Goal: Task Accomplishment & Management: Manage account settings

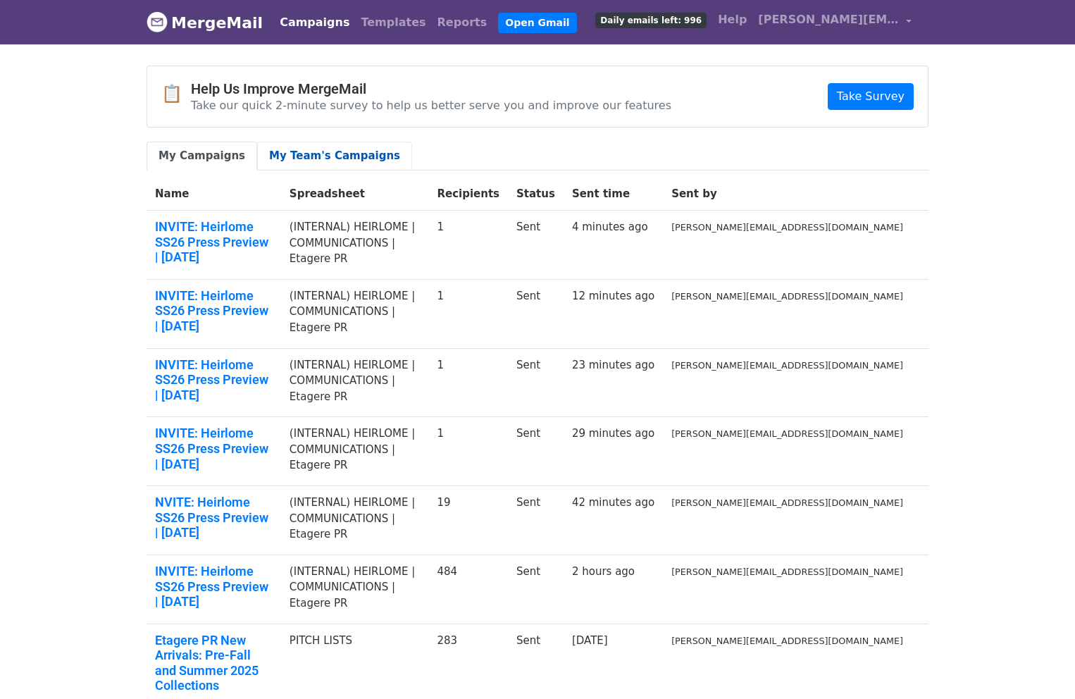
click at [284, 163] on link "My Team's Campaigns" at bounding box center [334, 156] width 155 height 29
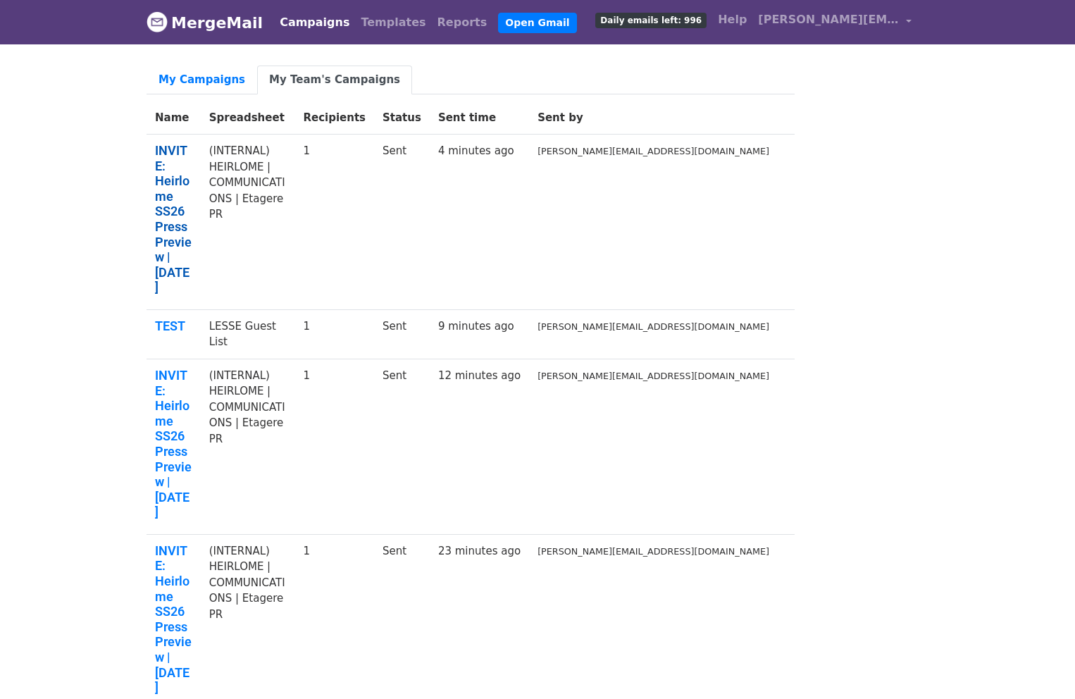
click at [192, 145] on link "INVITE: Heirlome SS26 Press Preview | Thursday, September 11th" at bounding box center [173, 219] width 37 height 152
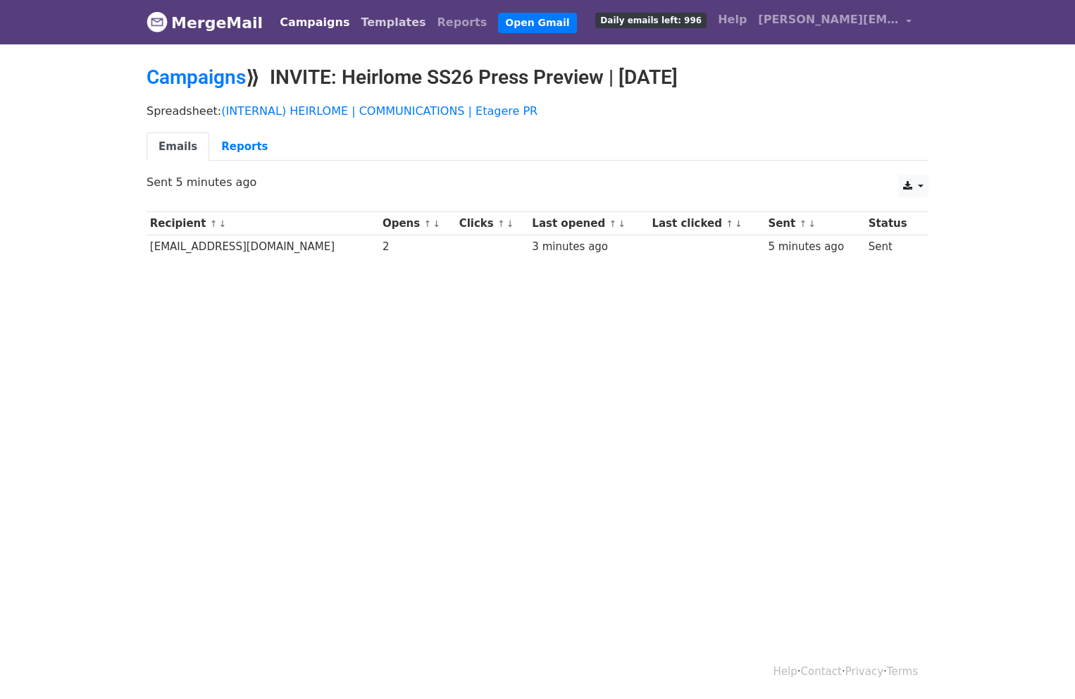
click at [370, 21] on link "Templates" at bounding box center [393, 22] width 76 height 28
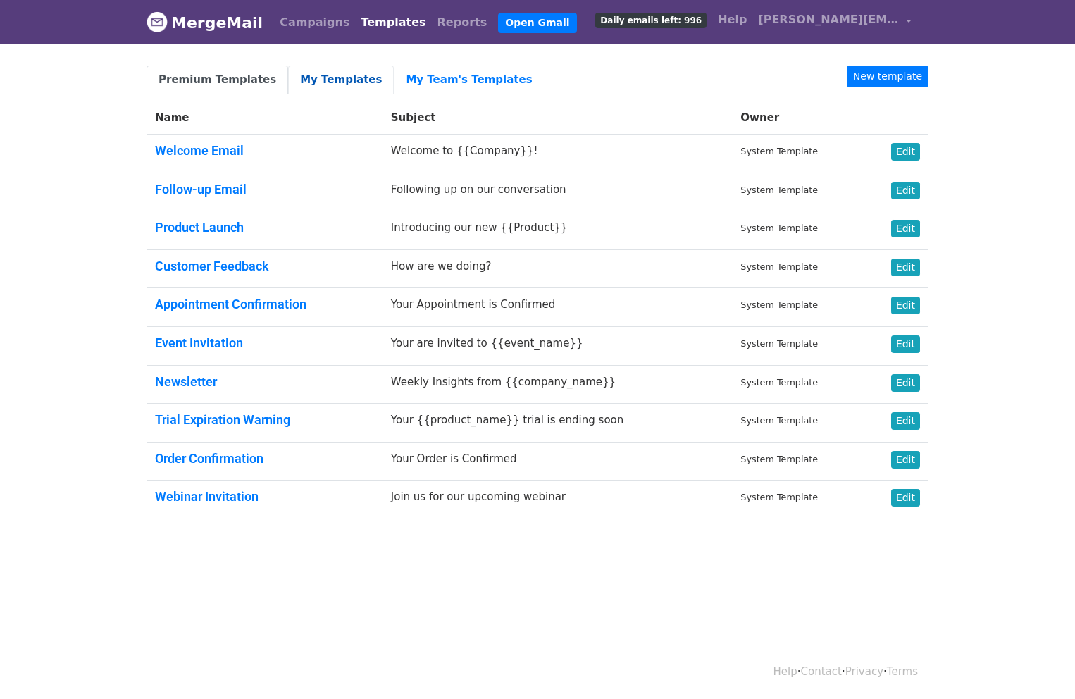
click at [308, 82] on link "My Templates" at bounding box center [341, 79] width 106 height 29
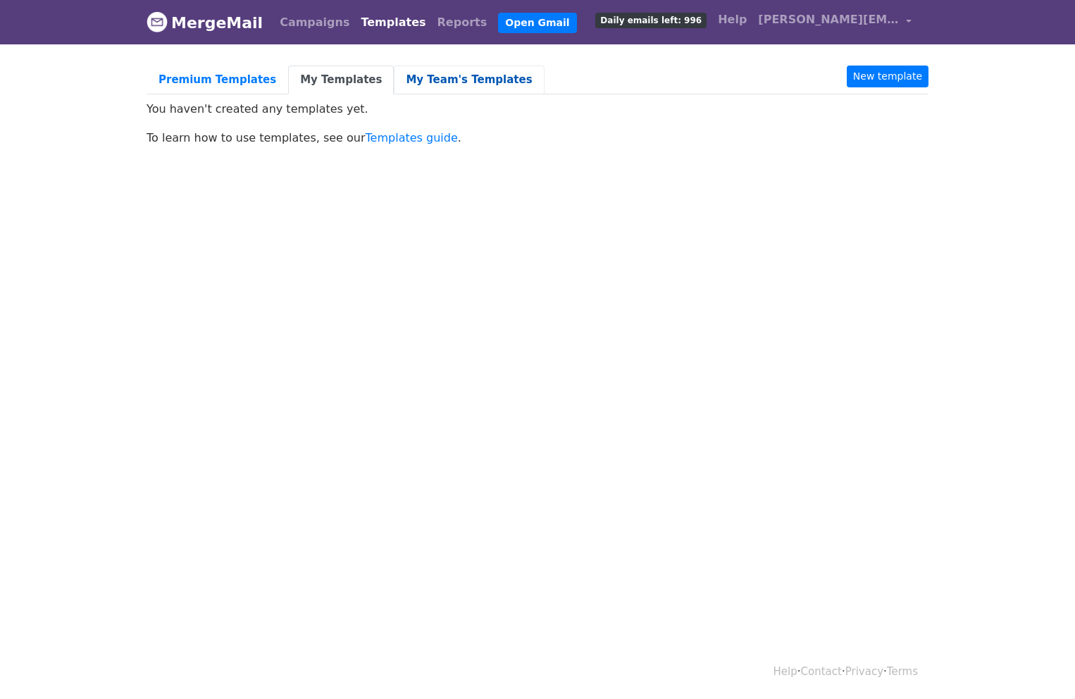
click at [406, 85] on link "My Team's Templates" at bounding box center [469, 79] width 150 height 29
click at [407, 132] on link "Templates guide" at bounding box center [411, 137] width 92 height 13
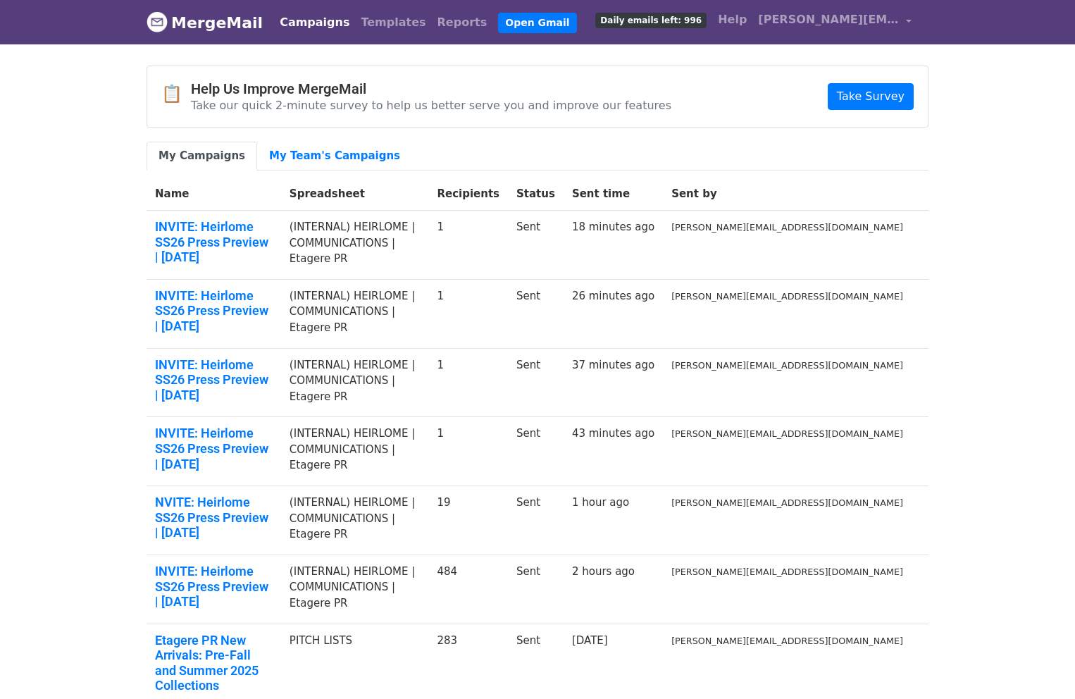
click at [278, 21] on link "Campaigns" at bounding box center [314, 22] width 81 height 28
click at [812, 25] on span "[PERSON_NAME][EMAIL_ADDRESS][DOMAIN_NAME]" at bounding box center [828, 19] width 141 height 17
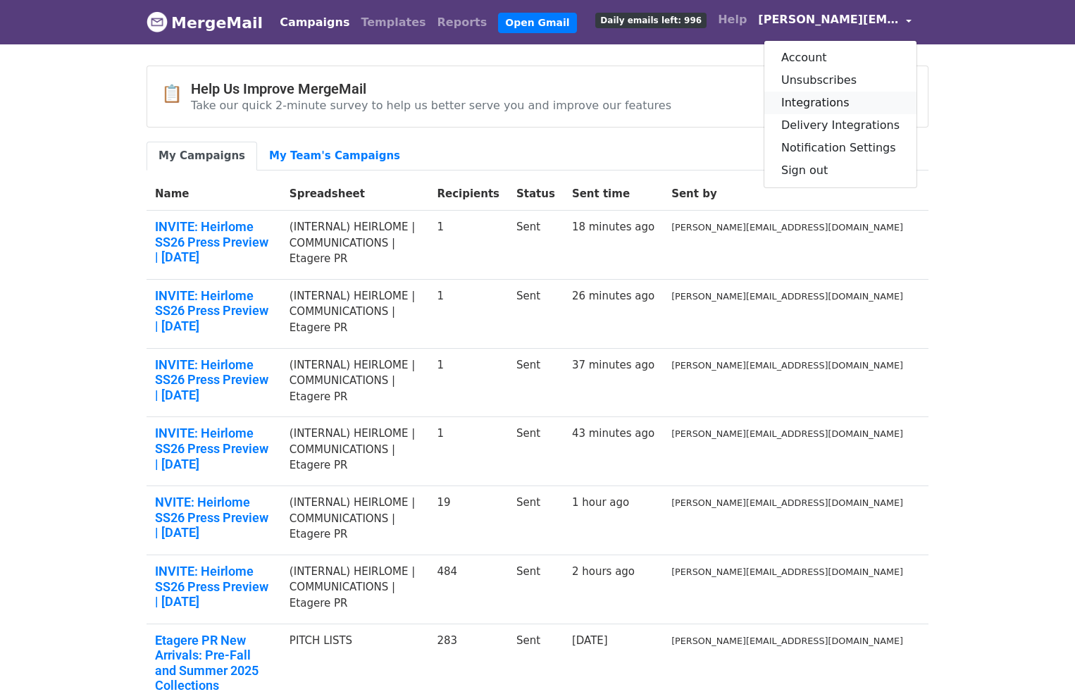
click at [815, 104] on link "Integrations" at bounding box center [840, 103] width 152 height 23
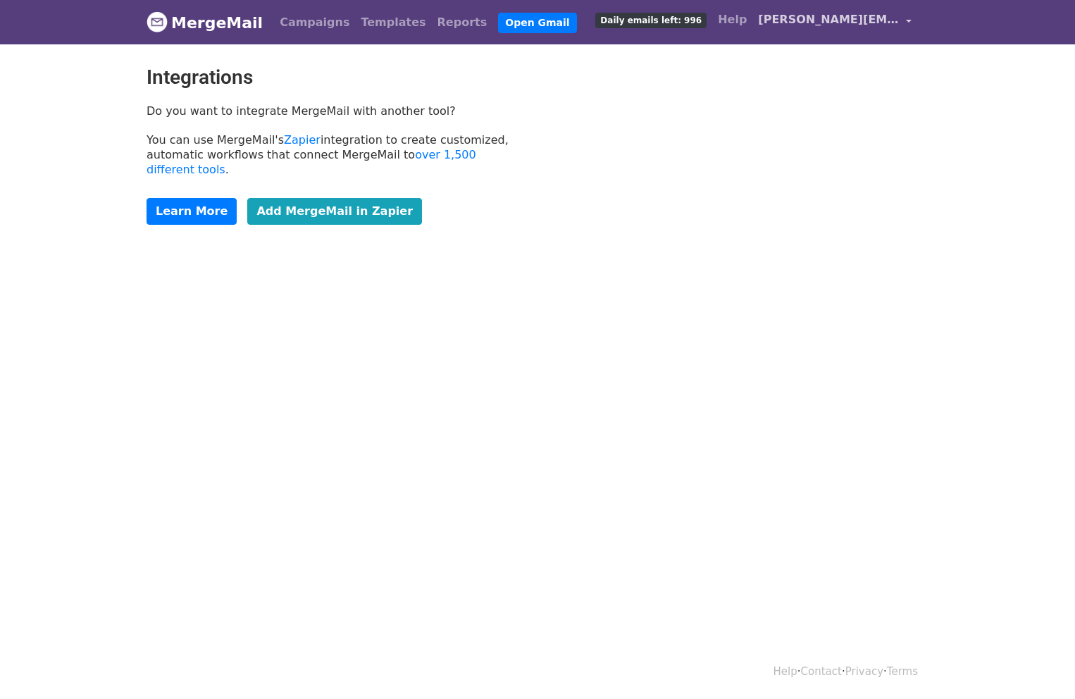
click at [808, 14] on span "[PERSON_NAME][EMAIL_ADDRESS][DOMAIN_NAME]" at bounding box center [828, 19] width 141 height 17
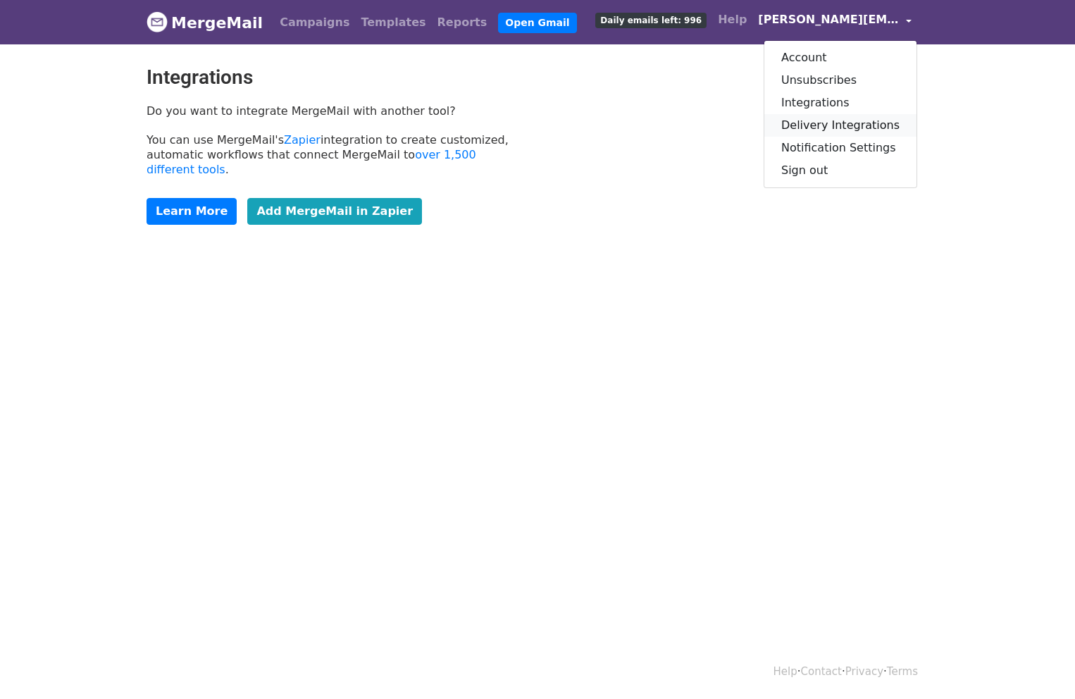
click at [822, 123] on link "Delivery Integrations" at bounding box center [840, 125] width 152 height 23
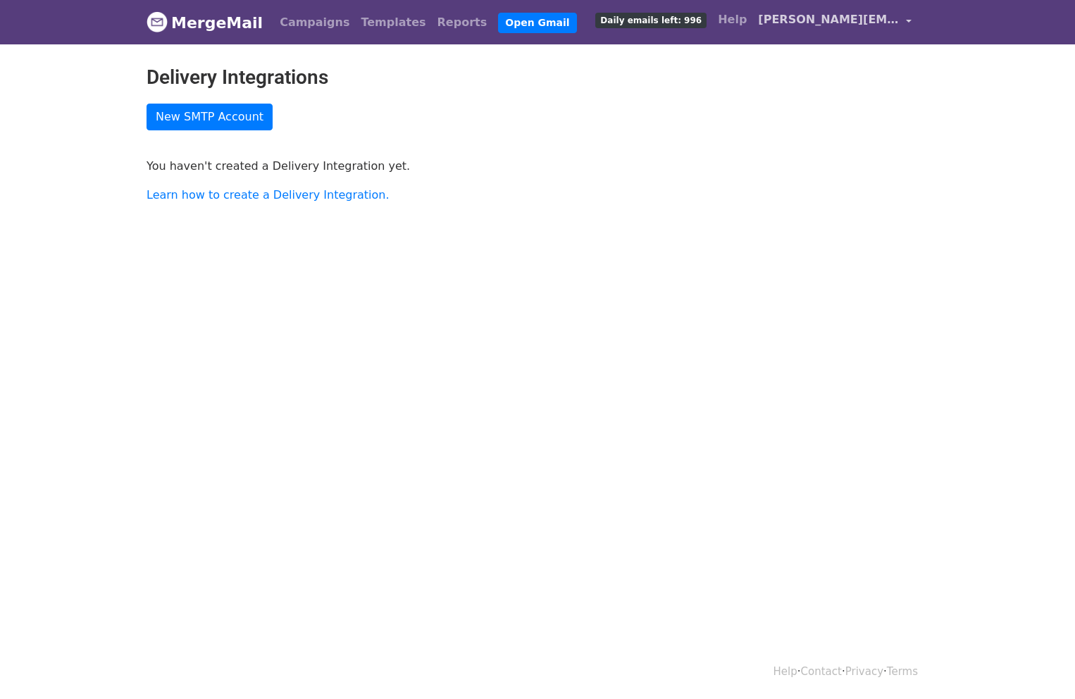
click at [832, 30] on link "[PERSON_NAME][EMAIL_ADDRESS][DOMAIN_NAME]" at bounding box center [834, 22] width 165 height 33
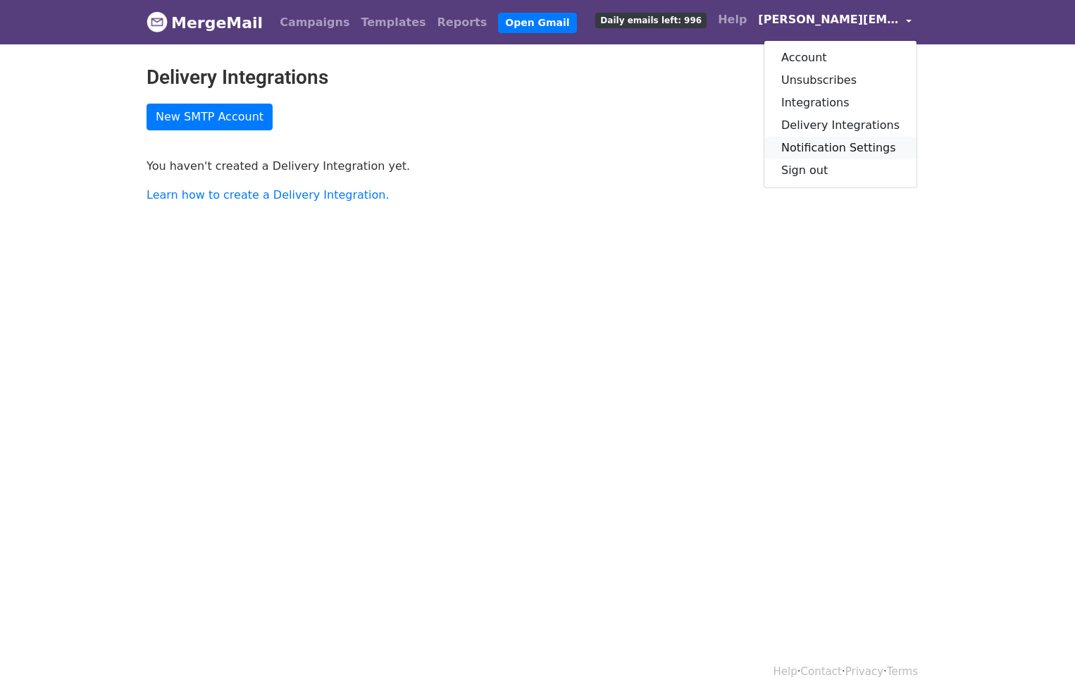
click at [826, 148] on link "Notification Settings" at bounding box center [840, 148] width 152 height 23
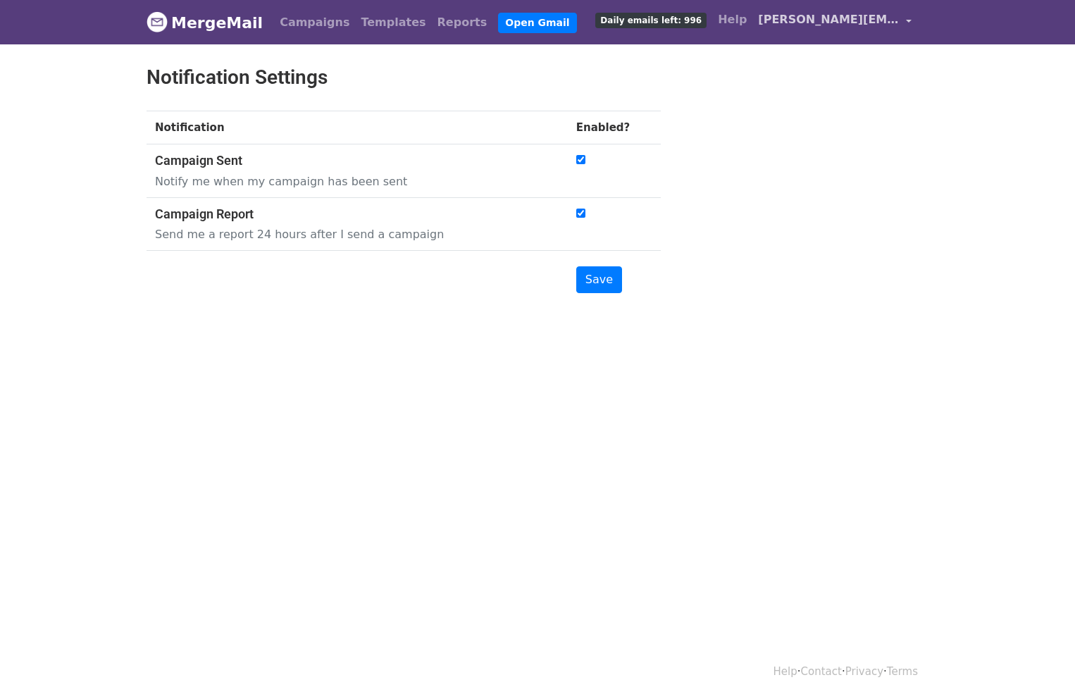
click at [827, 20] on span "[PERSON_NAME][EMAIL_ADDRESS][DOMAIN_NAME]" at bounding box center [828, 19] width 141 height 17
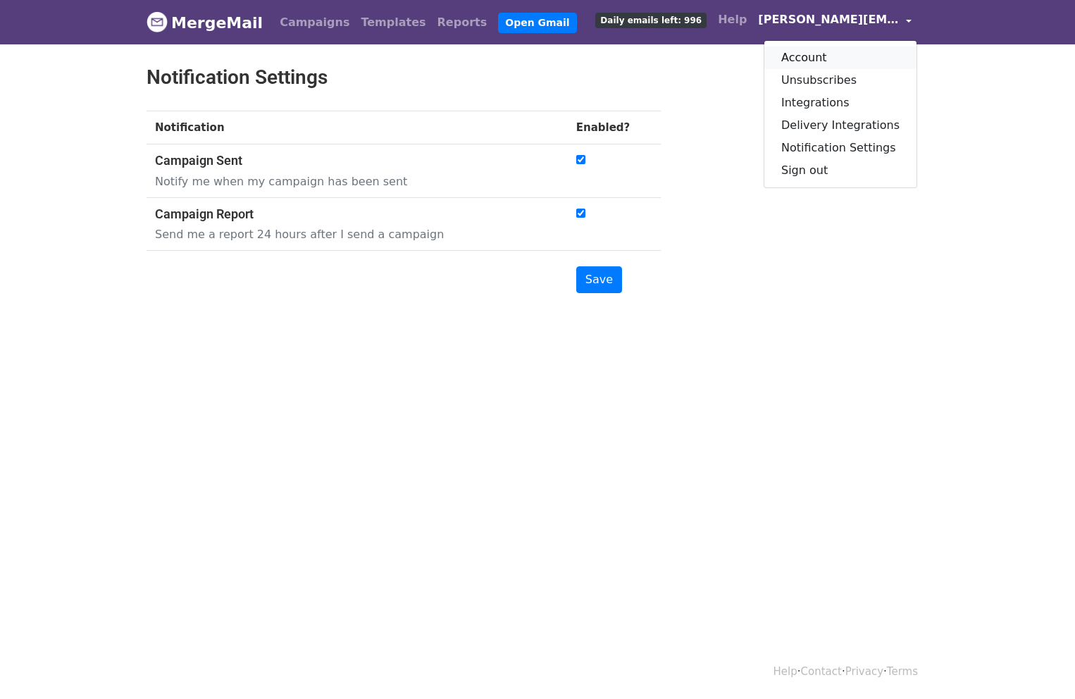
click at [828, 54] on link "Account" at bounding box center [840, 57] width 152 height 23
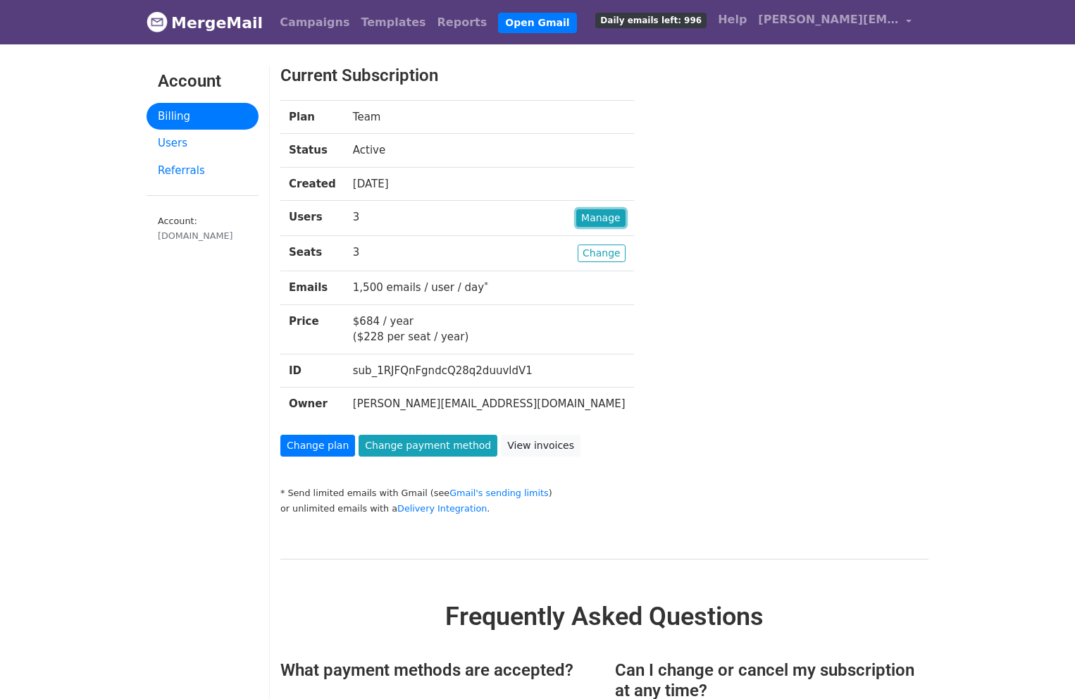
click at [576, 220] on link "Manage" at bounding box center [600, 218] width 49 height 18
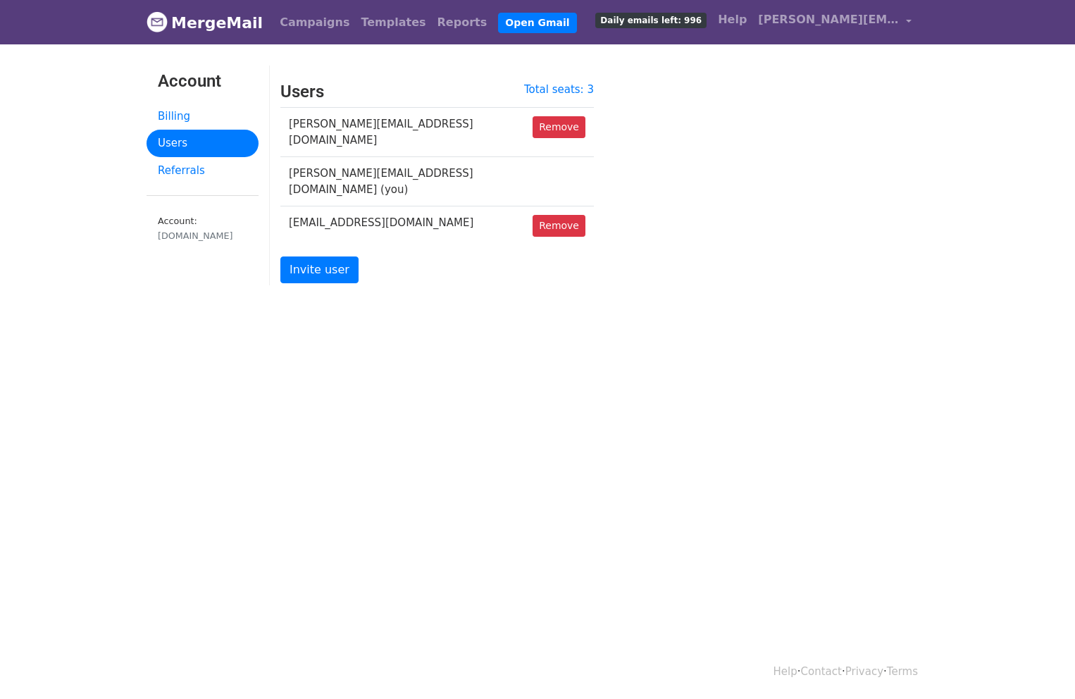
click at [194, 235] on div "etagere-pr.com" at bounding box center [202, 235] width 89 height 13
click at [190, 220] on small "Account: etagere-pr.com" at bounding box center [202, 228] width 89 height 27
click at [327, 256] on link "Invite user" at bounding box center [319, 269] width 78 height 27
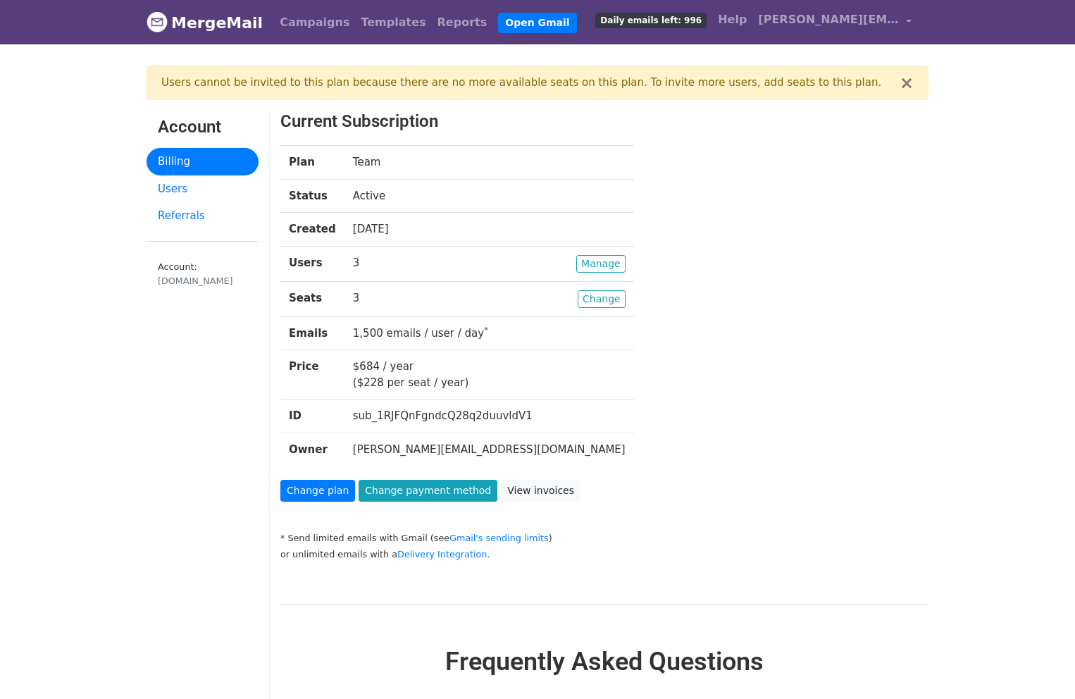
click at [364, 191] on td "Active" at bounding box center [488, 196] width 289 height 34
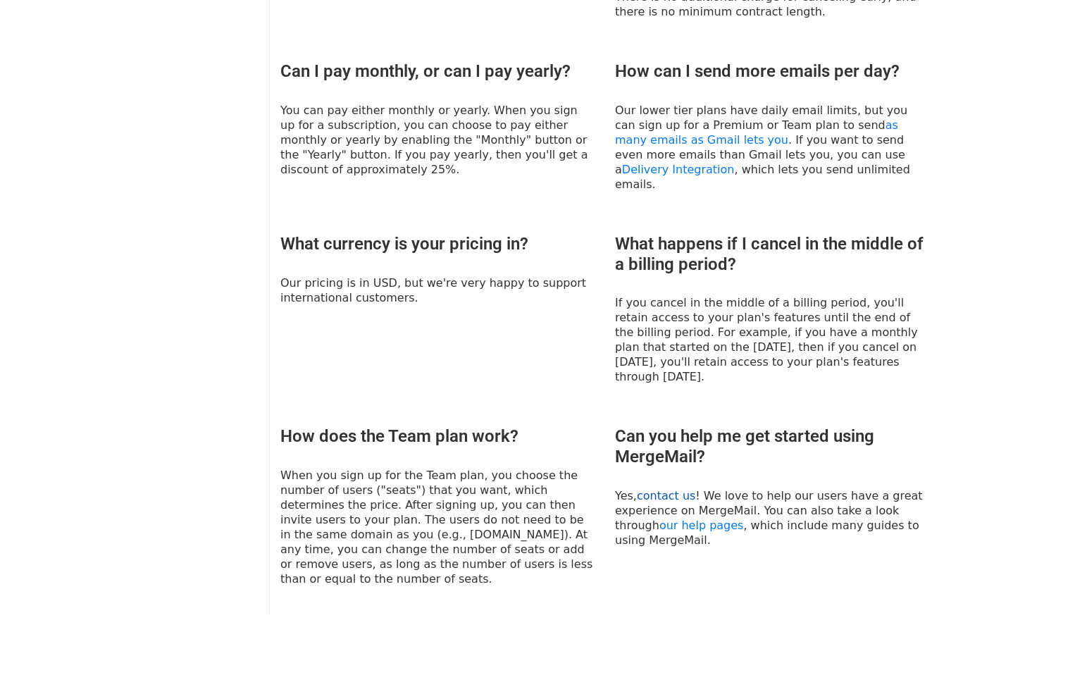
click at [679, 489] on link "contact us" at bounding box center [666, 495] width 58 height 13
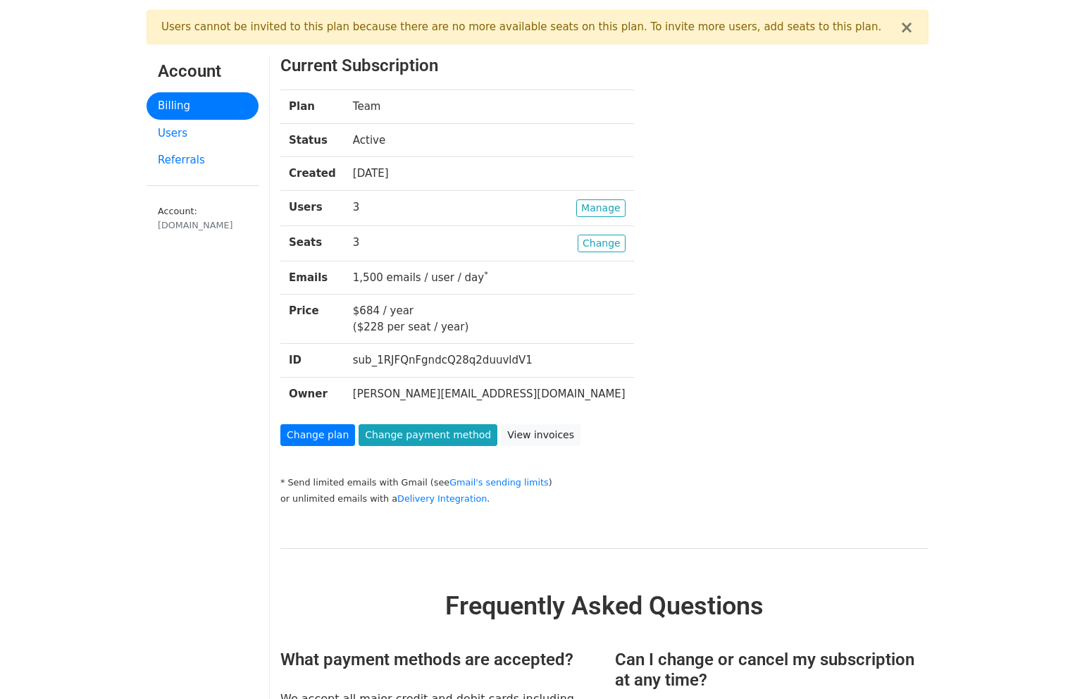
scroll to position [0, 0]
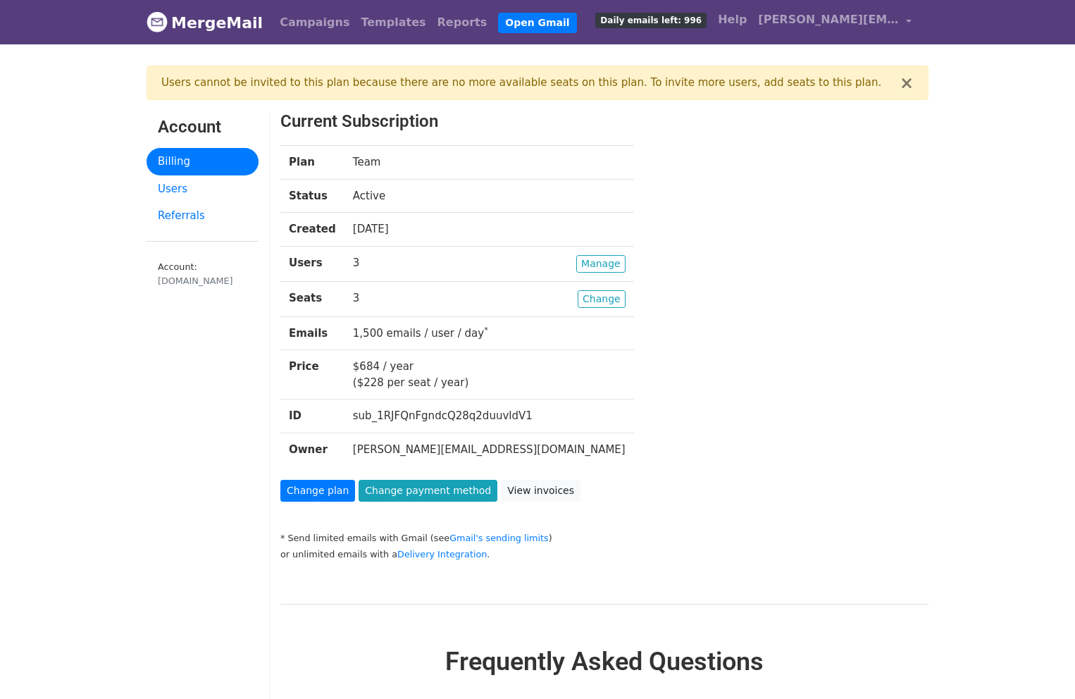
click at [199, 20] on link "MergeMail" at bounding box center [204, 23] width 116 height 30
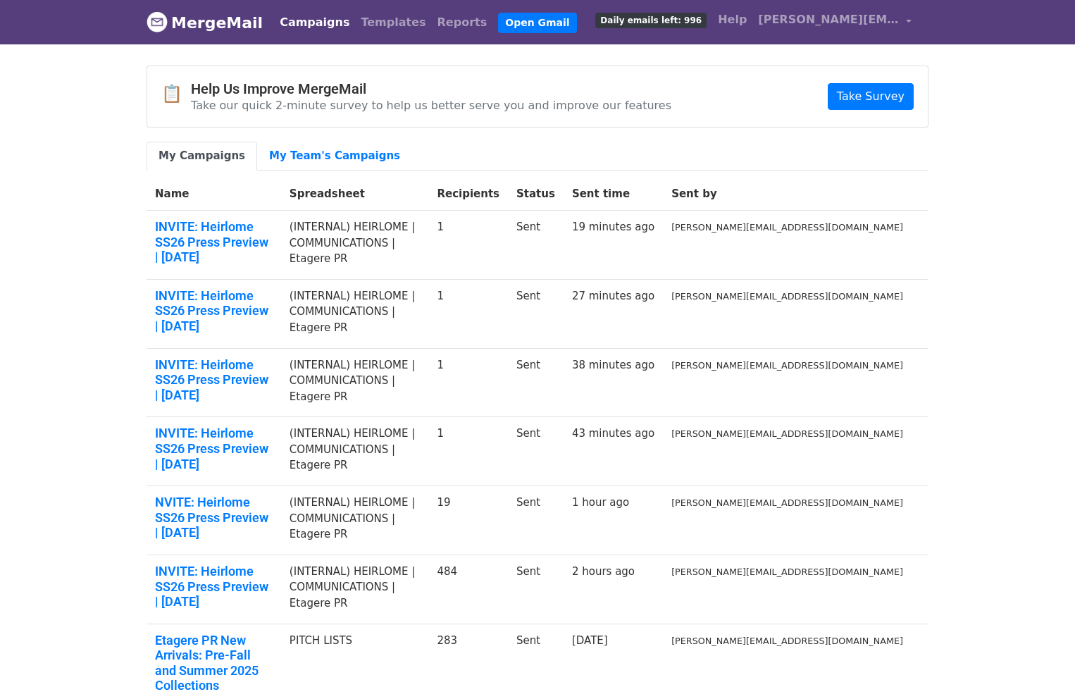
click at [813, 187] on th "Sent by" at bounding box center [787, 193] width 249 height 33
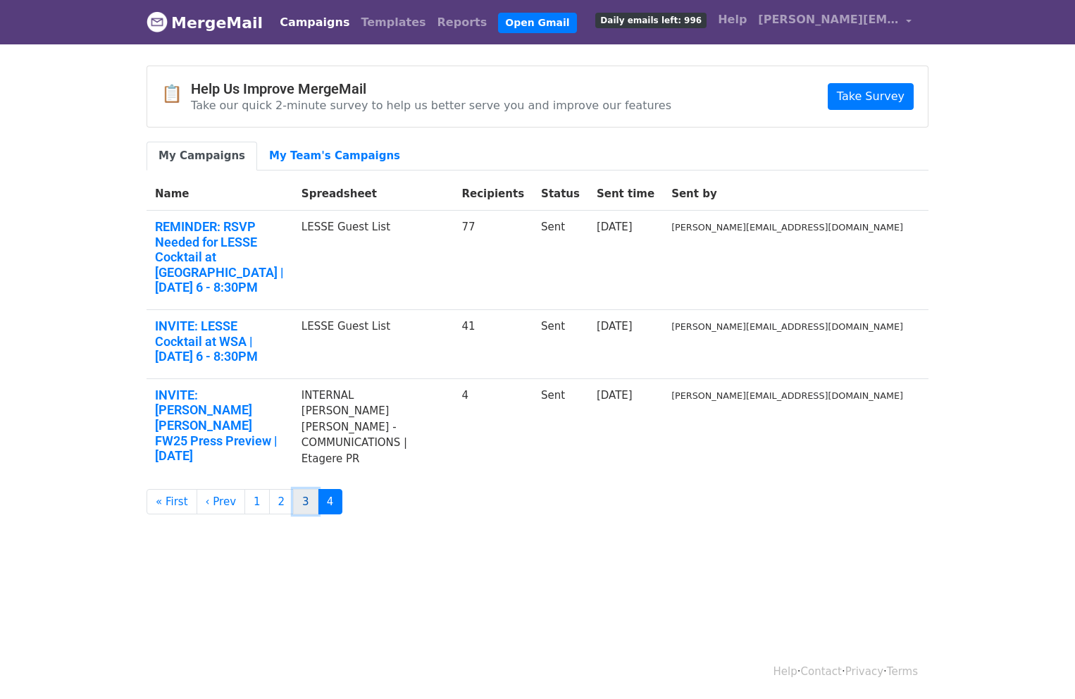
click at [298, 489] on link "3" at bounding box center [305, 502] width 25 height 26
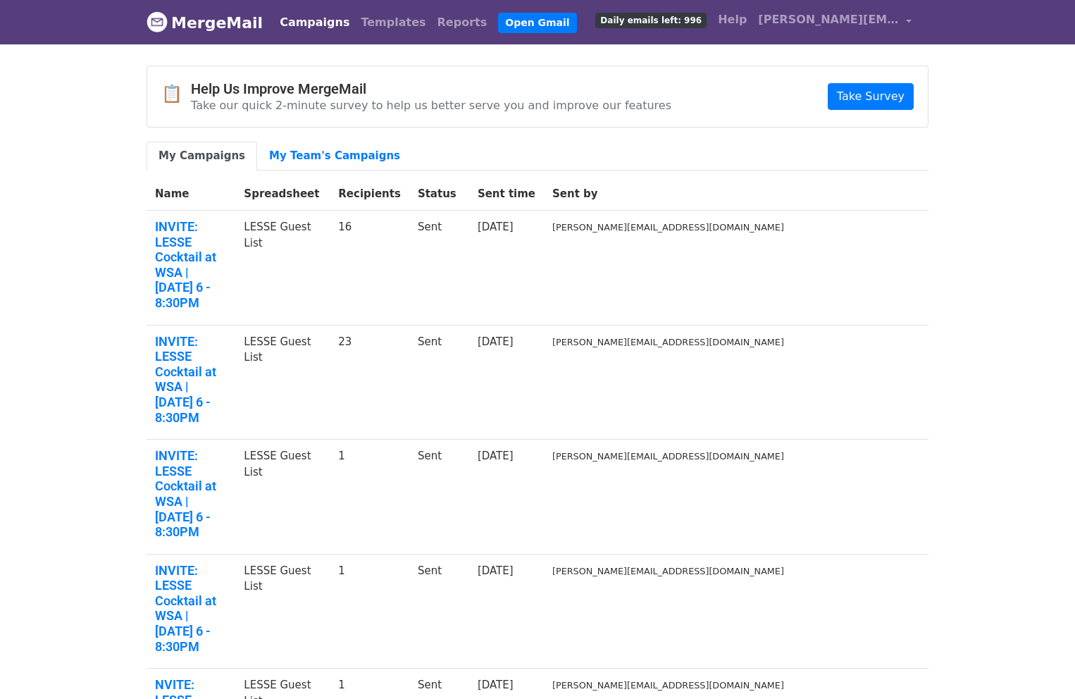
scroll to position [199, 0]
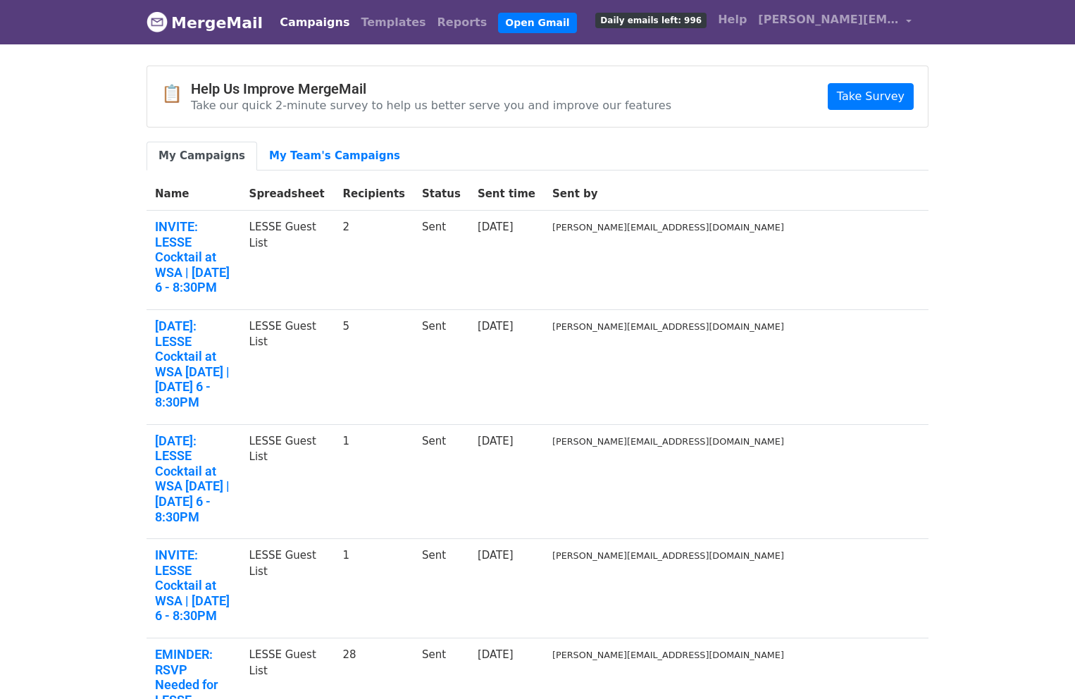
scroll to position [199, 0]
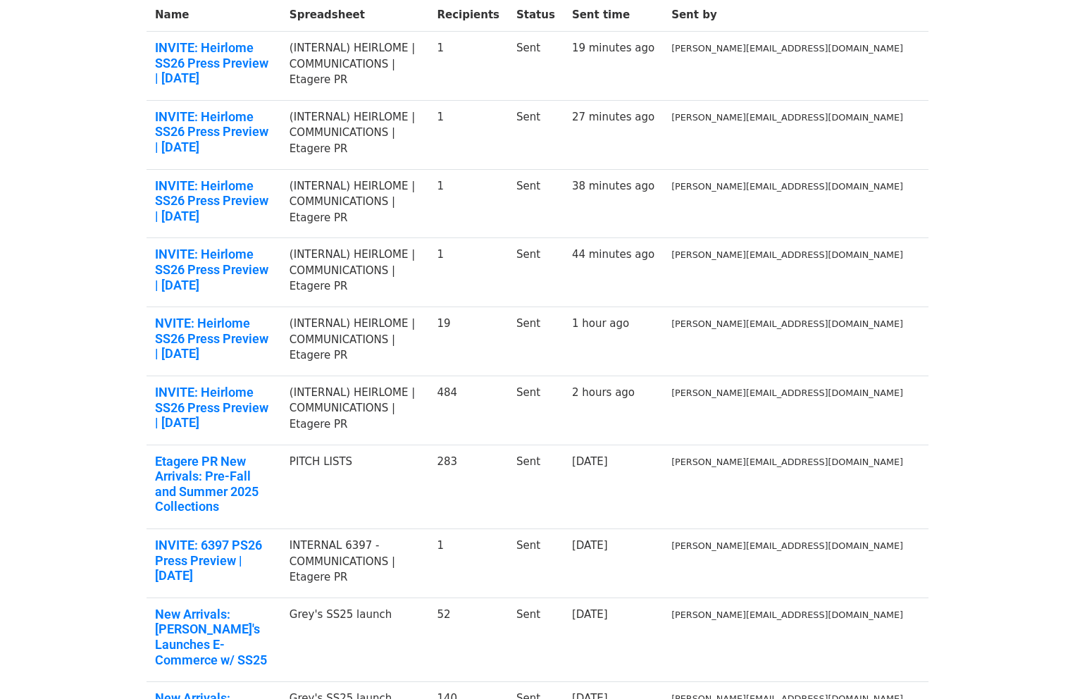
scroll to position [199, 0]
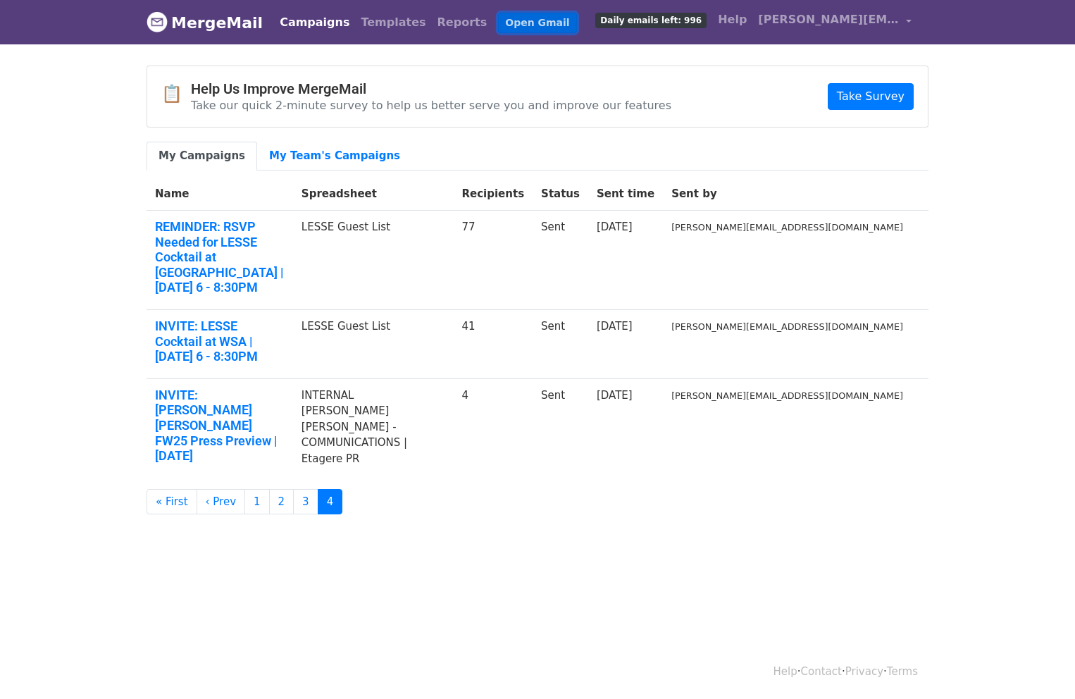
click at [498, 23] on link "Open Gmail" at bounding box center [537, 23] width 78 height 20
click at [315, 22] on link "Campaigns" at bounding box center [314, 22] width 81 height 28
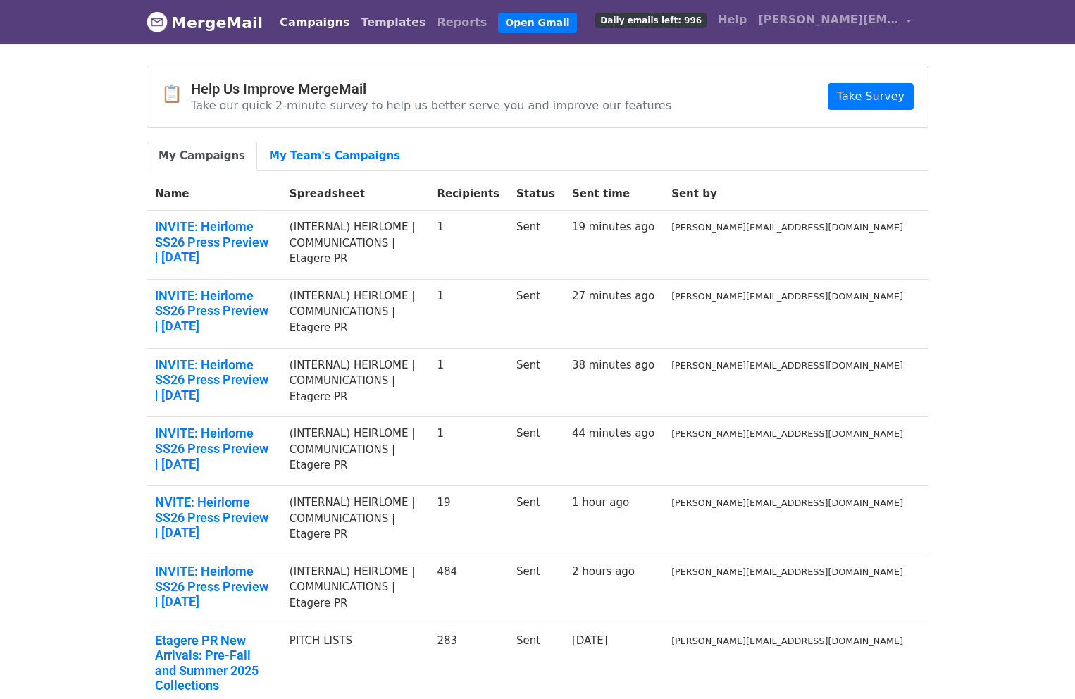
click at [360, 18] on link "Templates" at bounding box center [393, 22] width 76 height 28
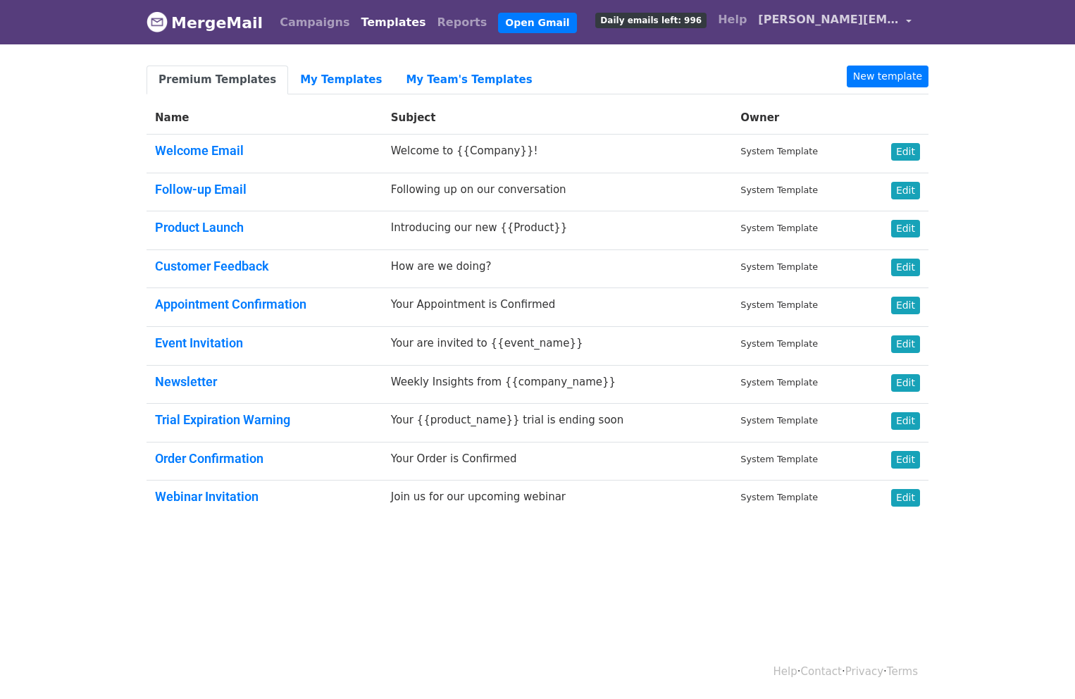
click at [820, 11] on link "[PERSON_NAME][EMAIL_ADDRESS][DOMAIN_NAME]" at bounding box center [834, 22] width 165 height 33
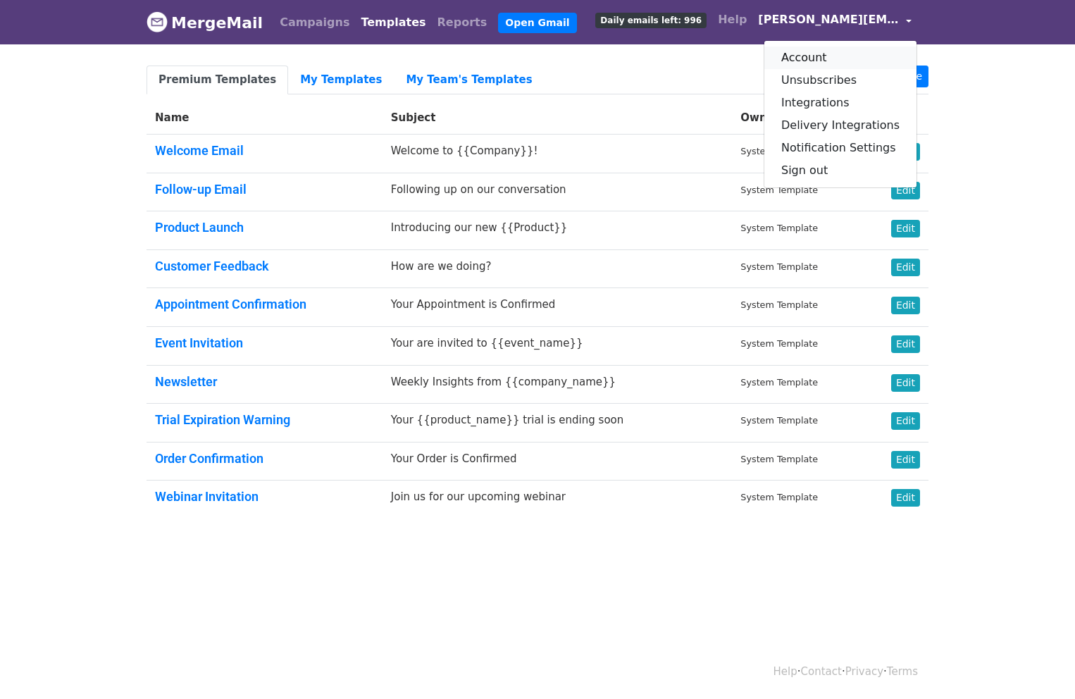
click at [813, 58] on link "Account" at bounding box center [840, 57] width 152 height 23
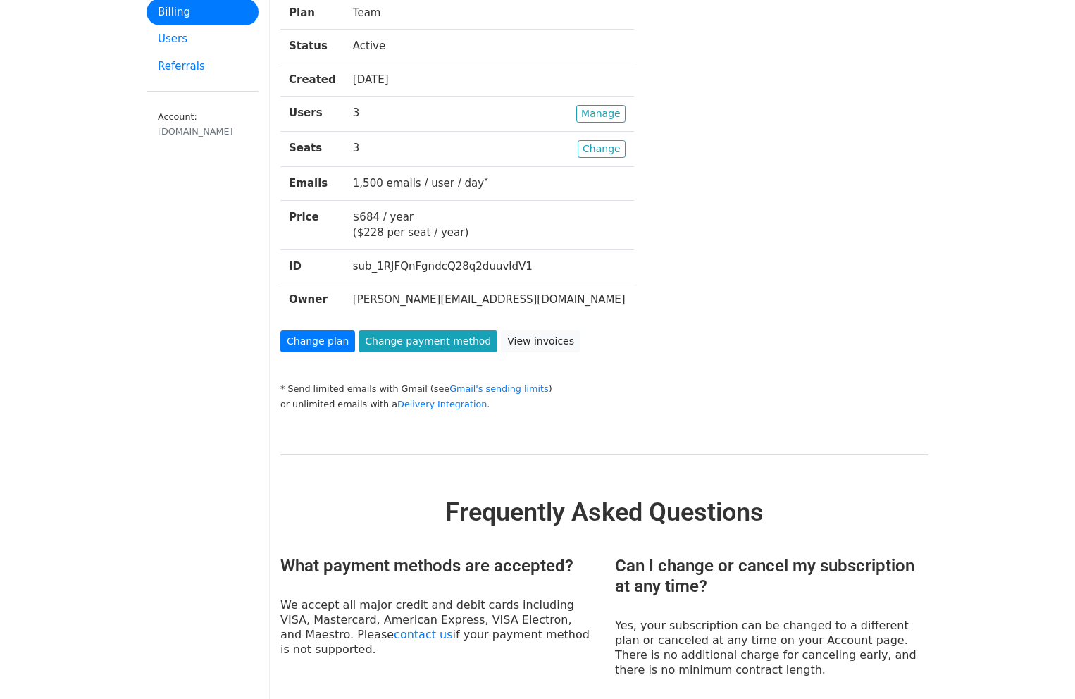
scroll to position [108, 0]
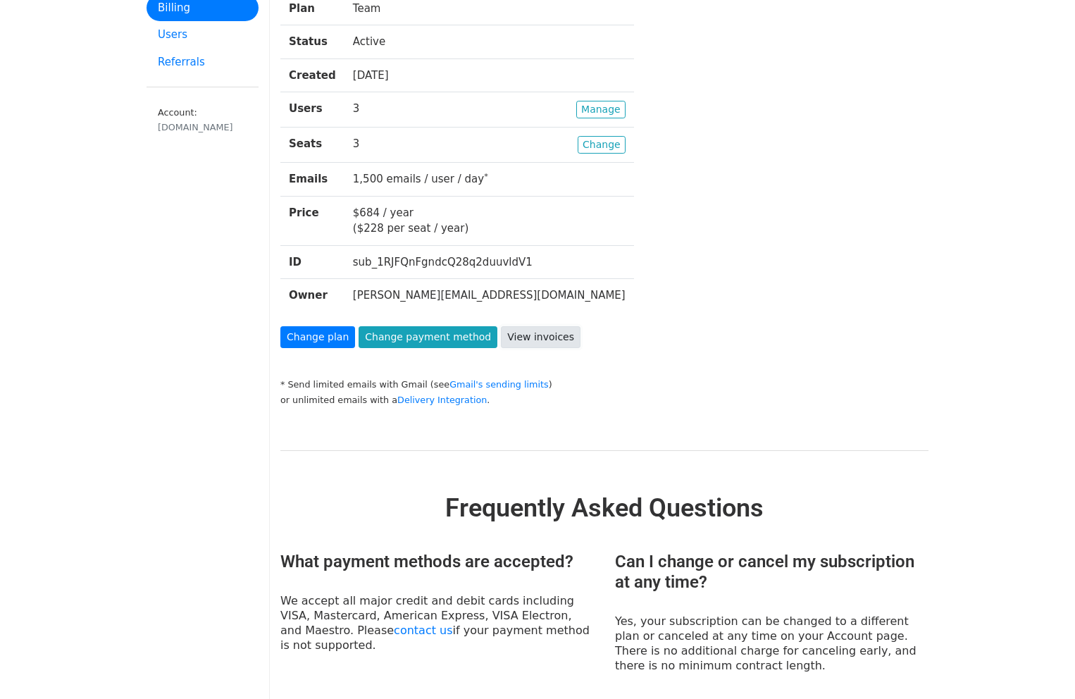
click at [518, 332] on link "View invoices" at bounding box center [541, 337] width 80 height 22
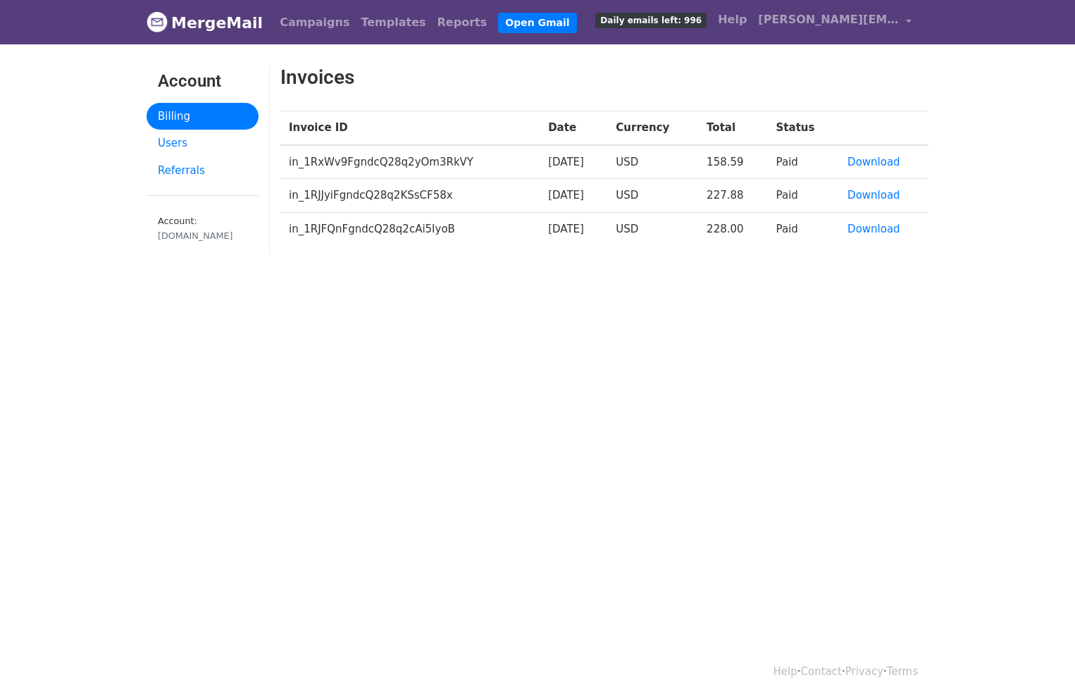
click at [404, 201] on td "in_1RJJyiFgndcQ28q2KSsCF58x" at bounding box center [409, 196] width 259 height 34
click at [170, 140] on link "Users" at bounding box center [202, 143] width 112 height 27
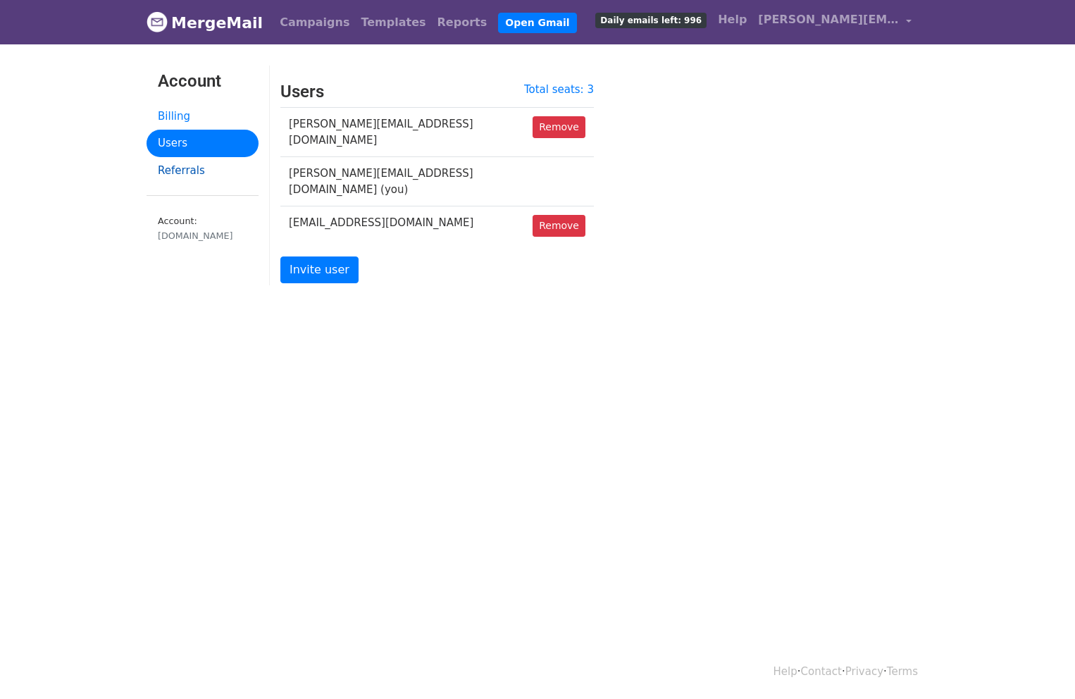
click at [179, 176] on link "Referrals" at bounding box center [202, 170] width 112 height 27
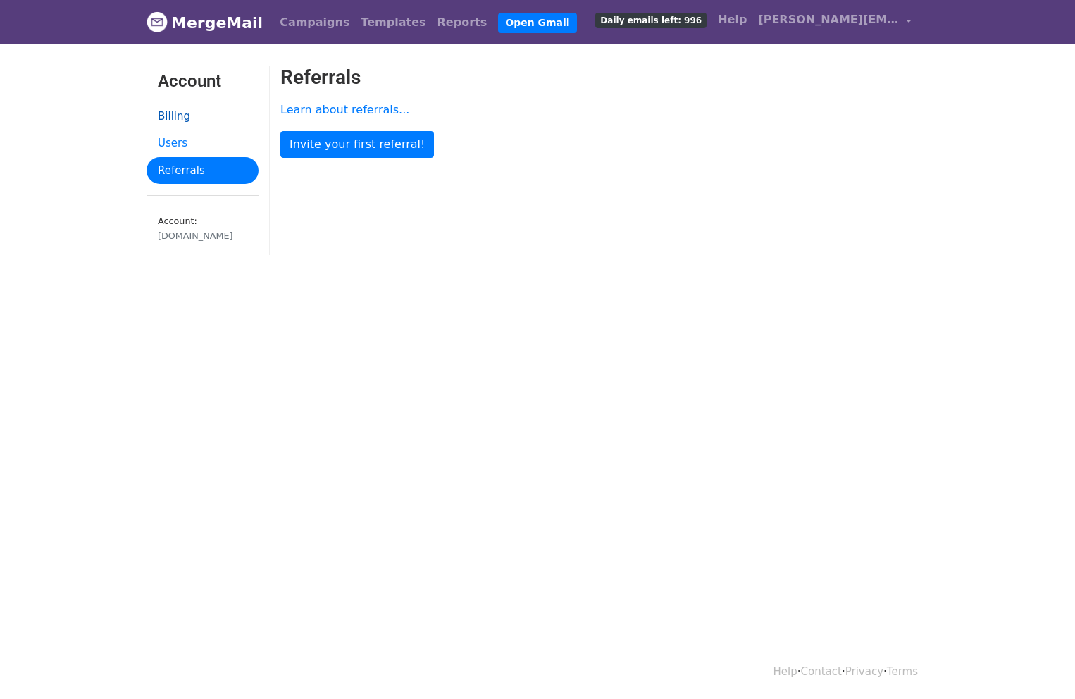
click at [180, 114] on link "Billing" at bounding box center [202, 116] width 112 height 27
click at [302, 21] on link "Campaigns" at bounding box center [314, 22] width 81 height 28
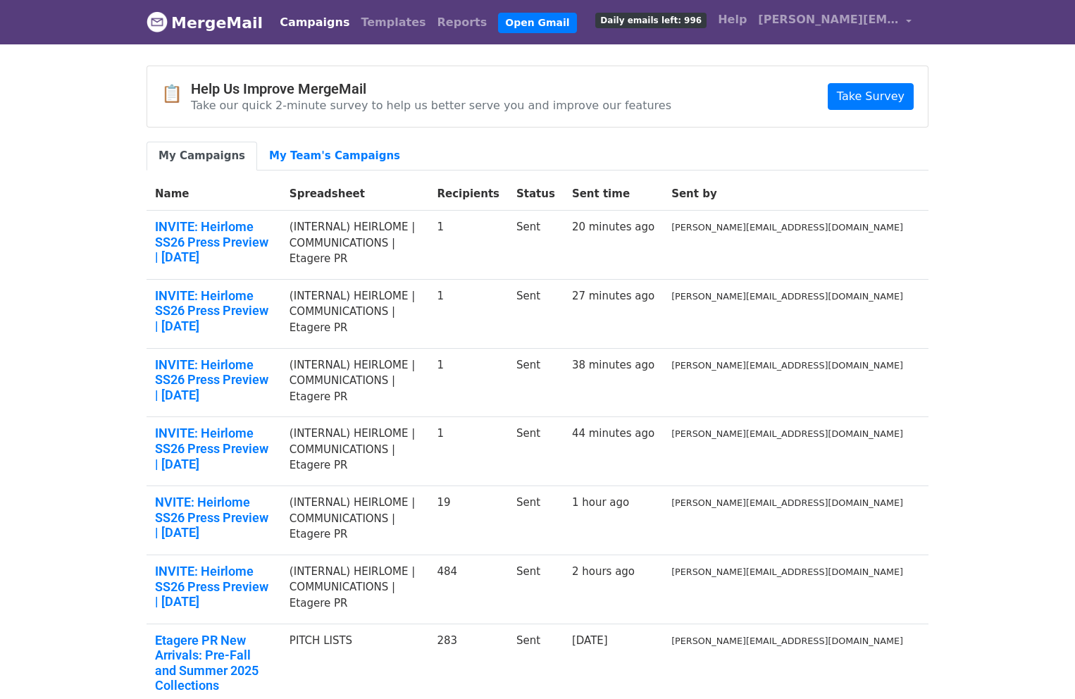
scroll to position [199, 0]
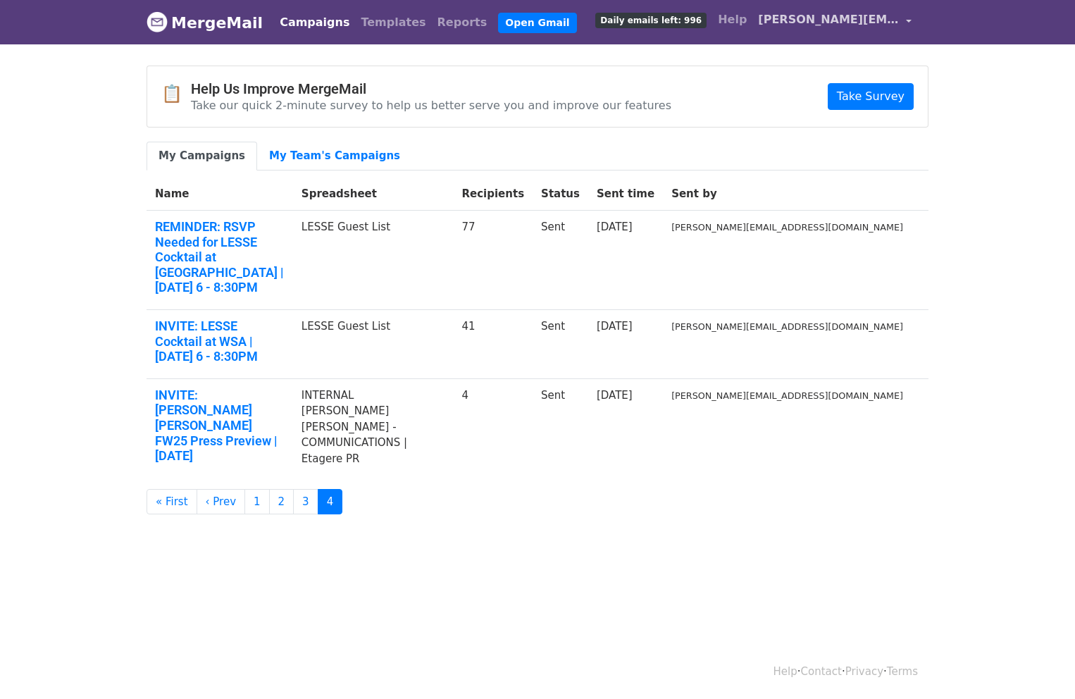
click at [851, 18] on span "[PERSON_NAME][EMAIL_ADDRESS][DOMAIN_NAME]" at bounding box center [828, 19] width 141 height 17
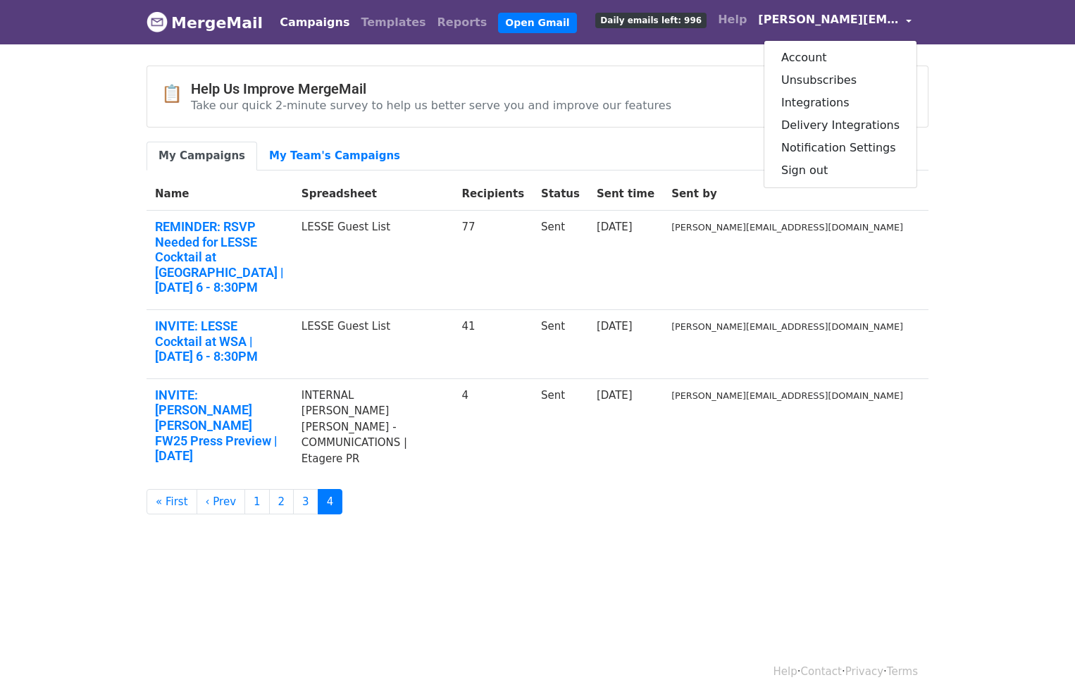
click at [557, 113] on div "📋 Help Us Improve MergeMail Take our quick 2-minute survey to help us better se…" at bounding box center [537, 96] width 780 height 61
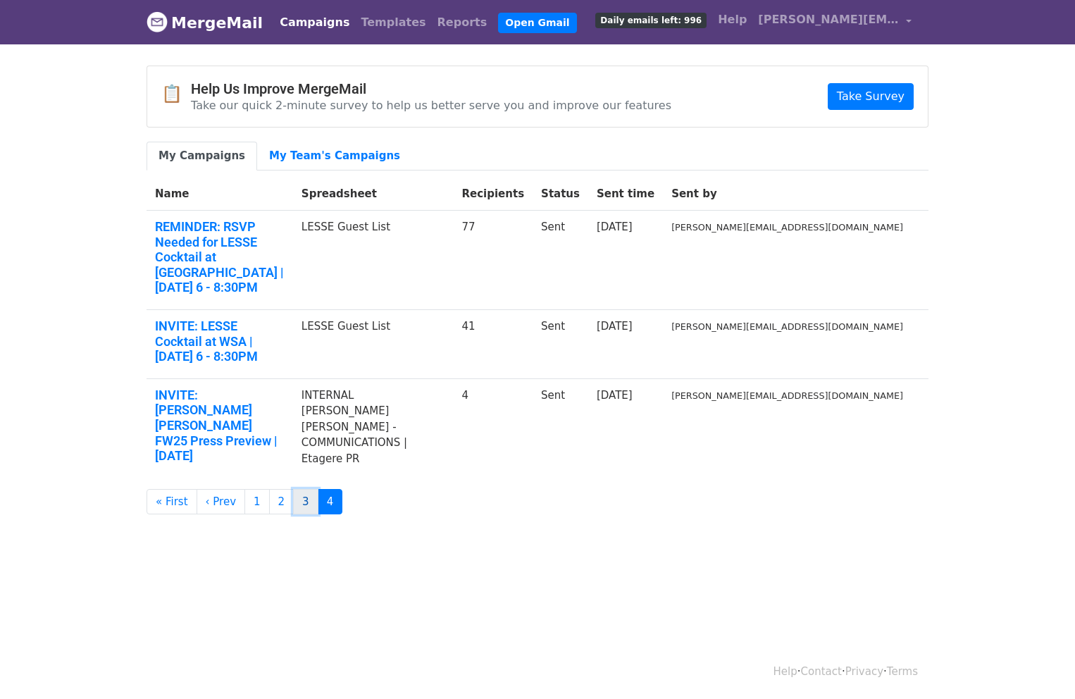
click at [300, 489] on link "3" at bounding box center [305, 502] width 25 height 26
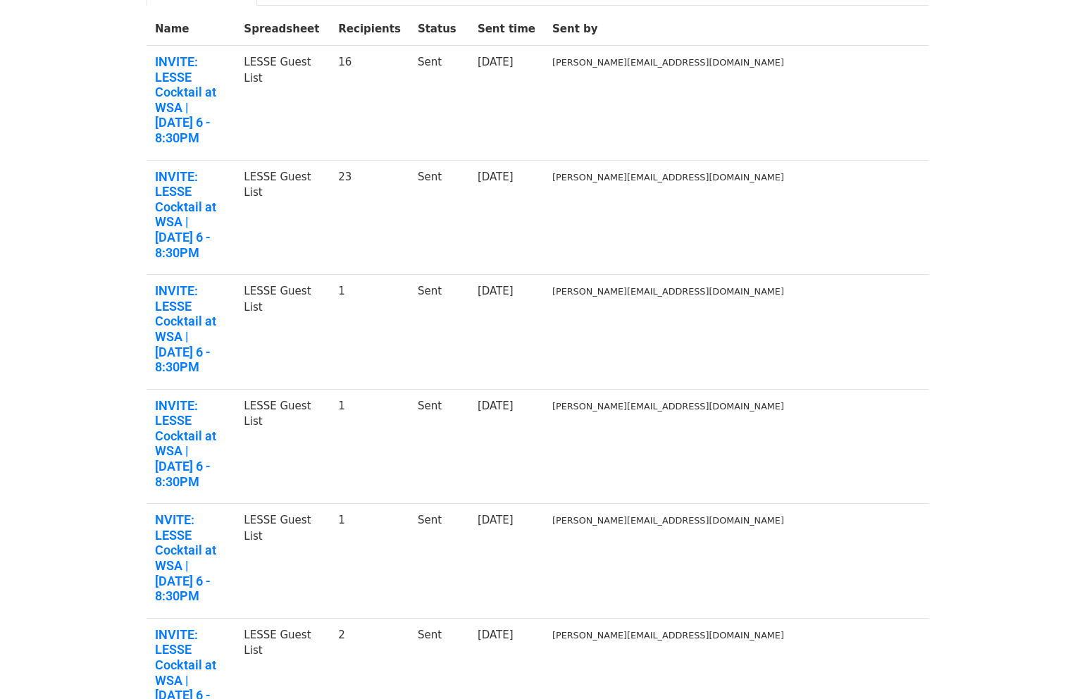
scroll to position [199, 0]
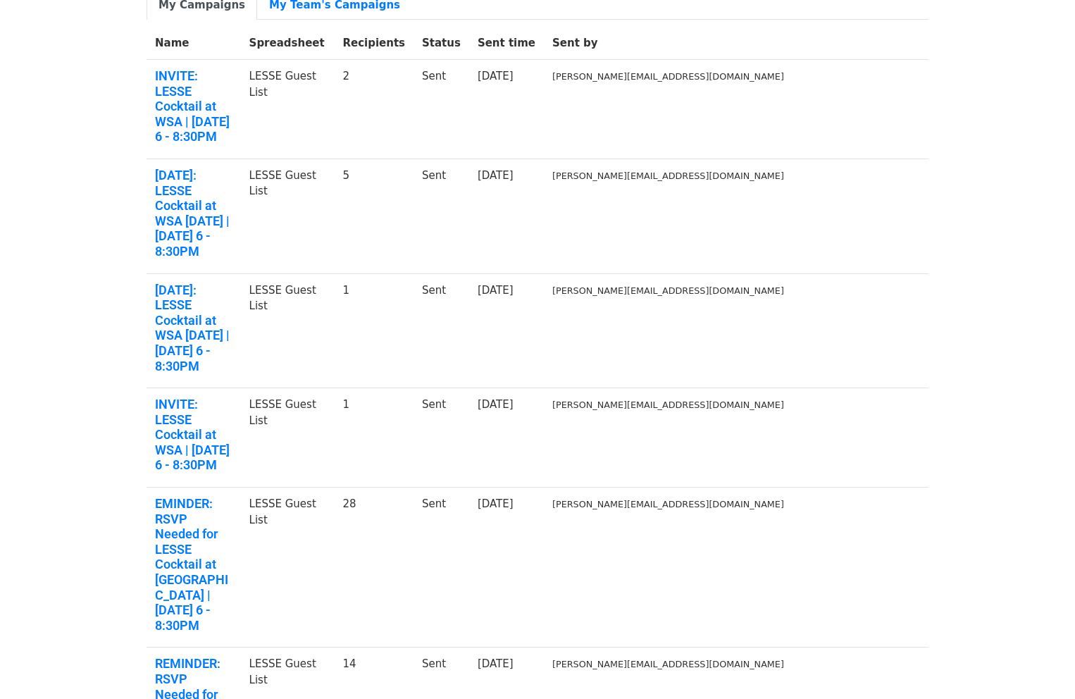
scroll to position [161, 0]
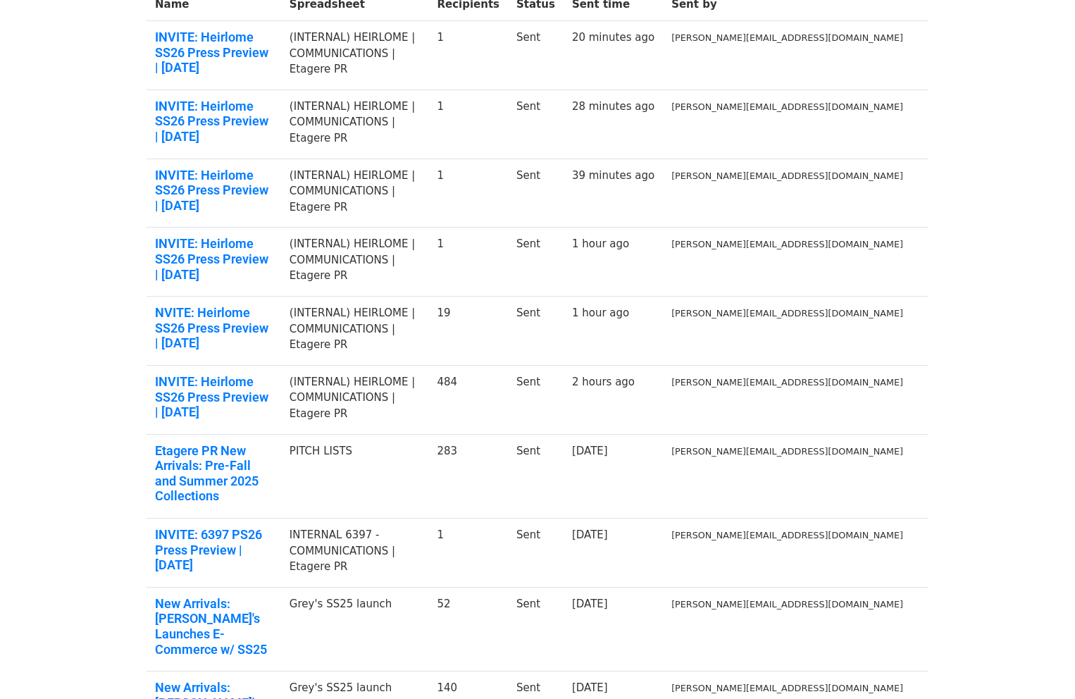
scroll to position [199, 0]
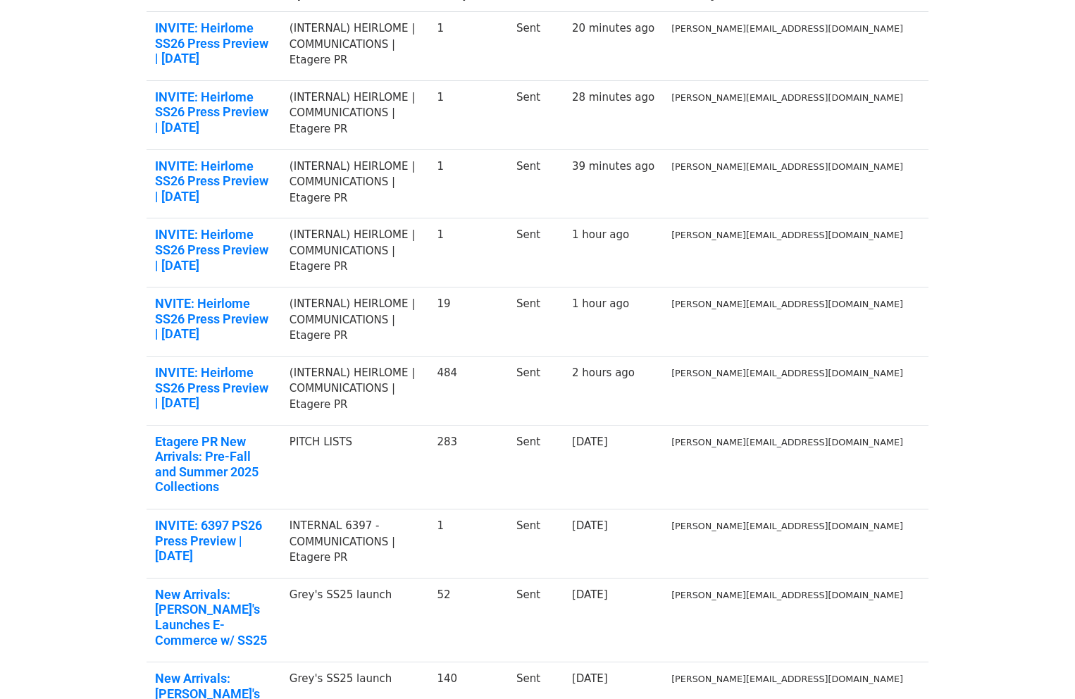
click at [87, 370] on body "MergeMail Campaigns Templates Reports Open Gmail Daily emails left: 996 Help [P…" at bounding box center [537, 319] width 1075 height 1037
click at [429, 509] on td "INTERNAL 6397 - COMMUNICATIONS | Etagere PR" at bounding box center [355, 543] width 148 height 69
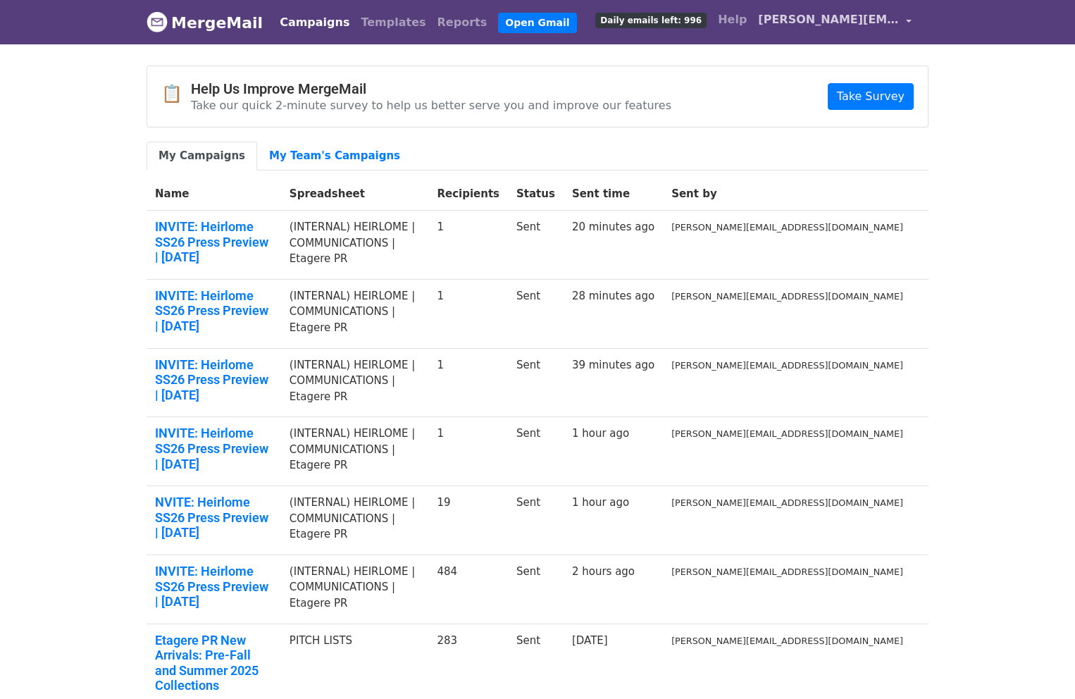
click at [804, 20] on span "[PERSON_NAME][EMAIL_ADDRESS][DOMAIN_NAME]" at bounding box center [828, 19] width 141 height 17
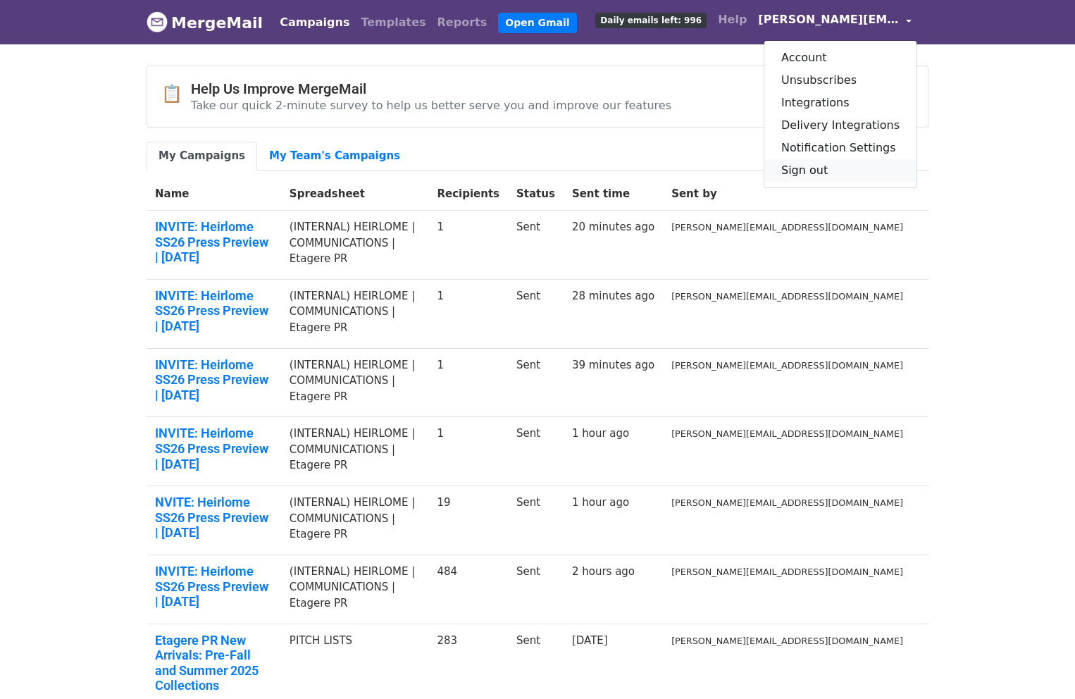
click at [807, 173] on link "Sign out" at bounding box center [840, 170] width 152 height 23
